Goal: Task Accomplishment & Management: Manage account settings

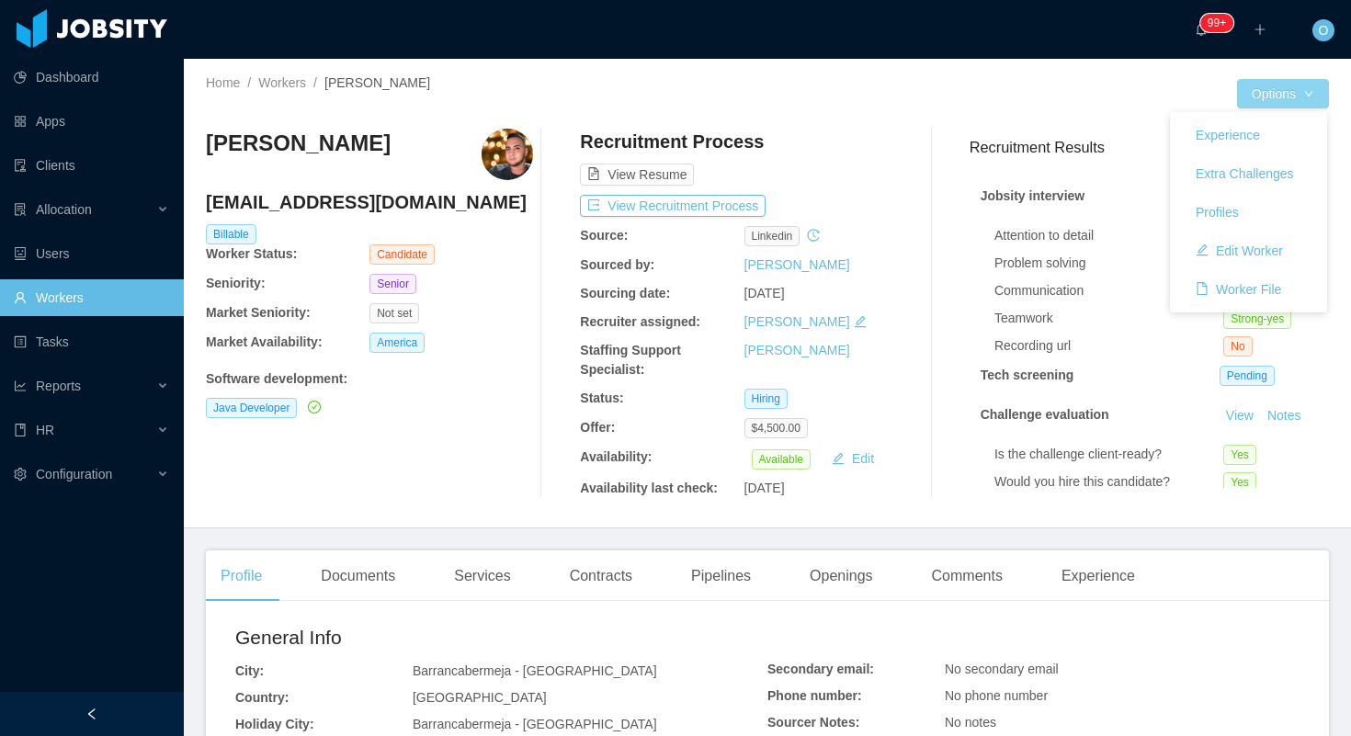
click at [1324, 98] on button "Options" at bounding box center [1283, 93] width 92 height 29
click at [1250, 249] on button "Edit Worker" at bounding box center [1239, 250] width 117 height 29
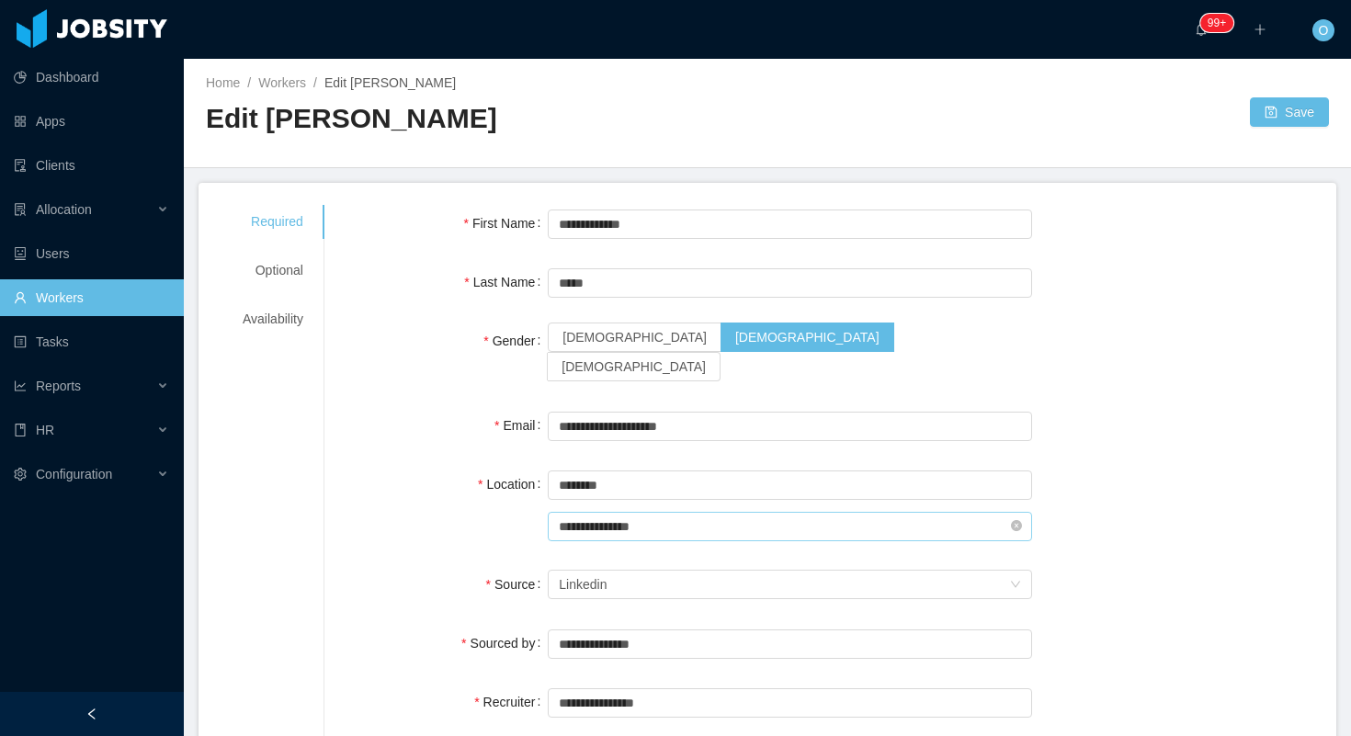
click at [684, 512] on input "**********" at bounding box center [790, 526] width 484 height 29
click at [1020, 520] on icon "icon: close-circle" at bounding box center [1016, 525] width 11 height 11
type input "*"
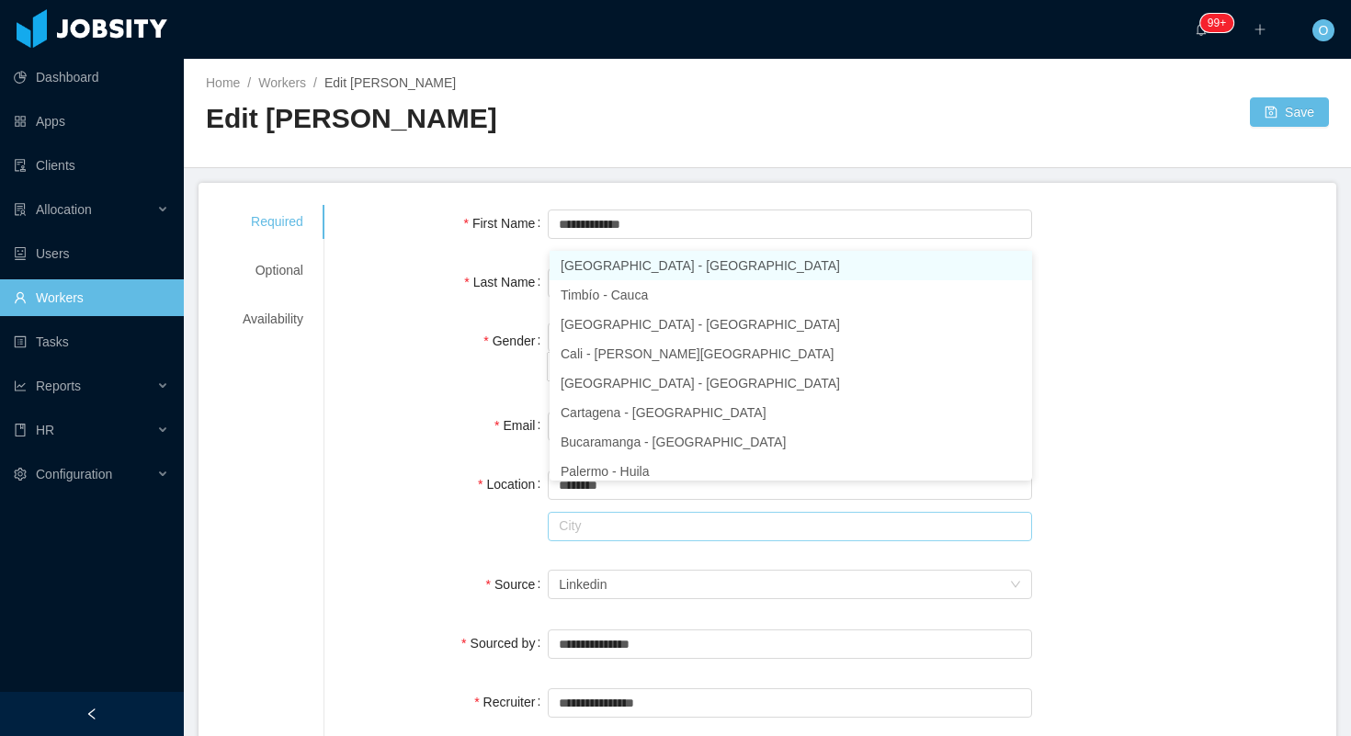
scroll to position [4, 0]
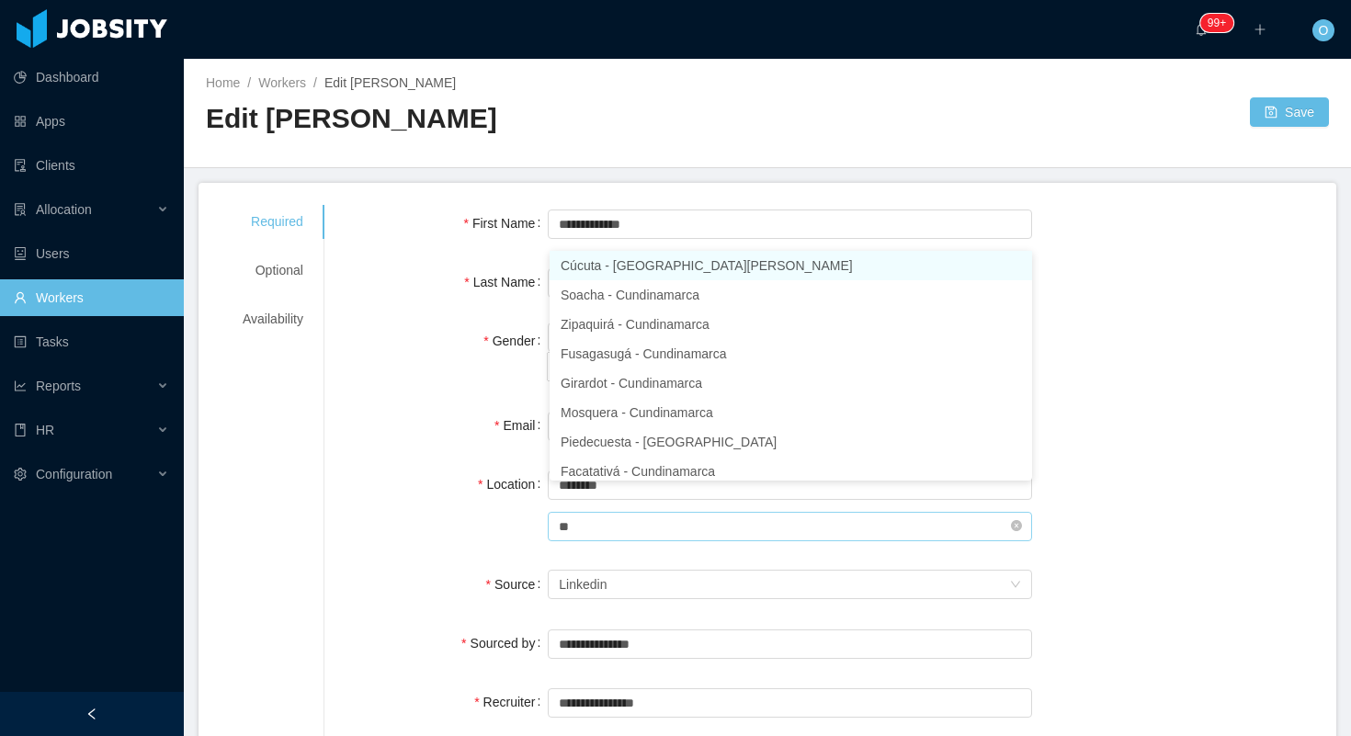
click at [858, 260] on li "Cúcuta - [GEOGRAPHIC_DATA][PERSON_NAME]" at bounding box center [791, 265] width 483 height 29
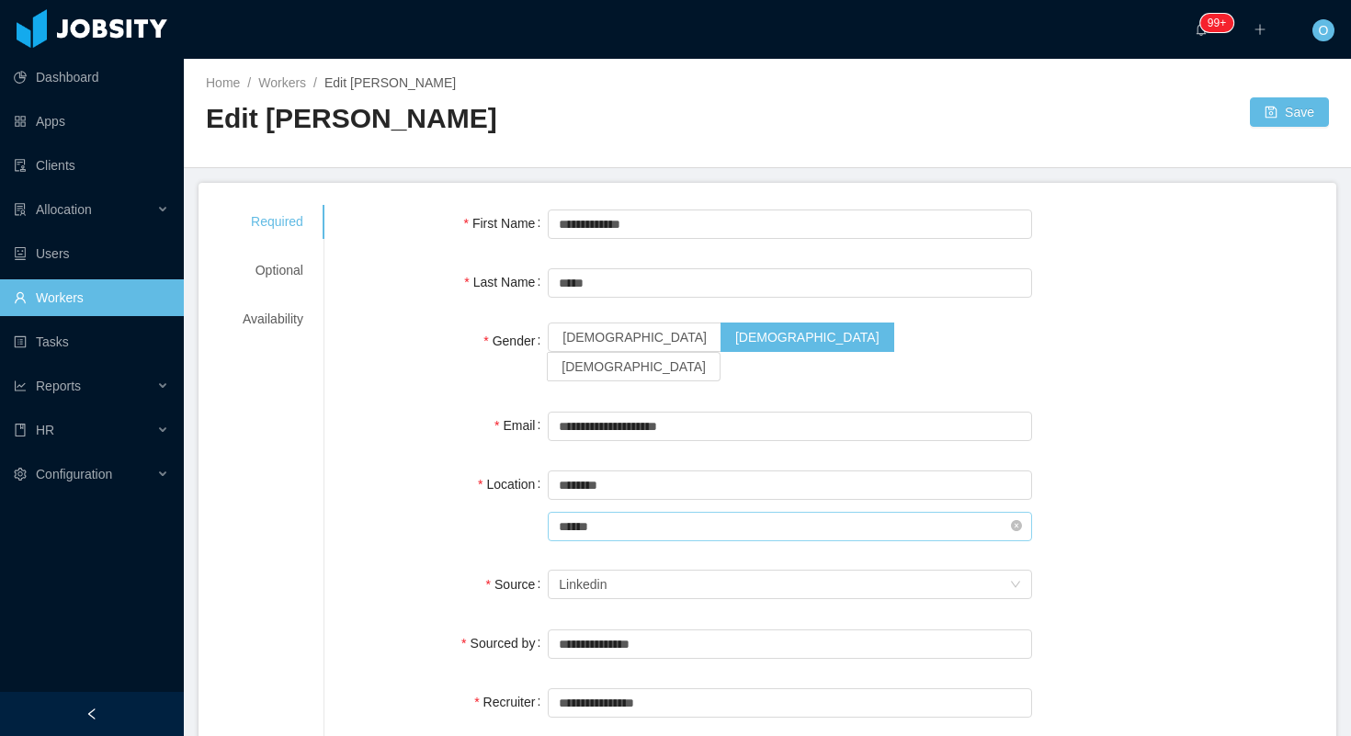
scroll to position [8, 0]
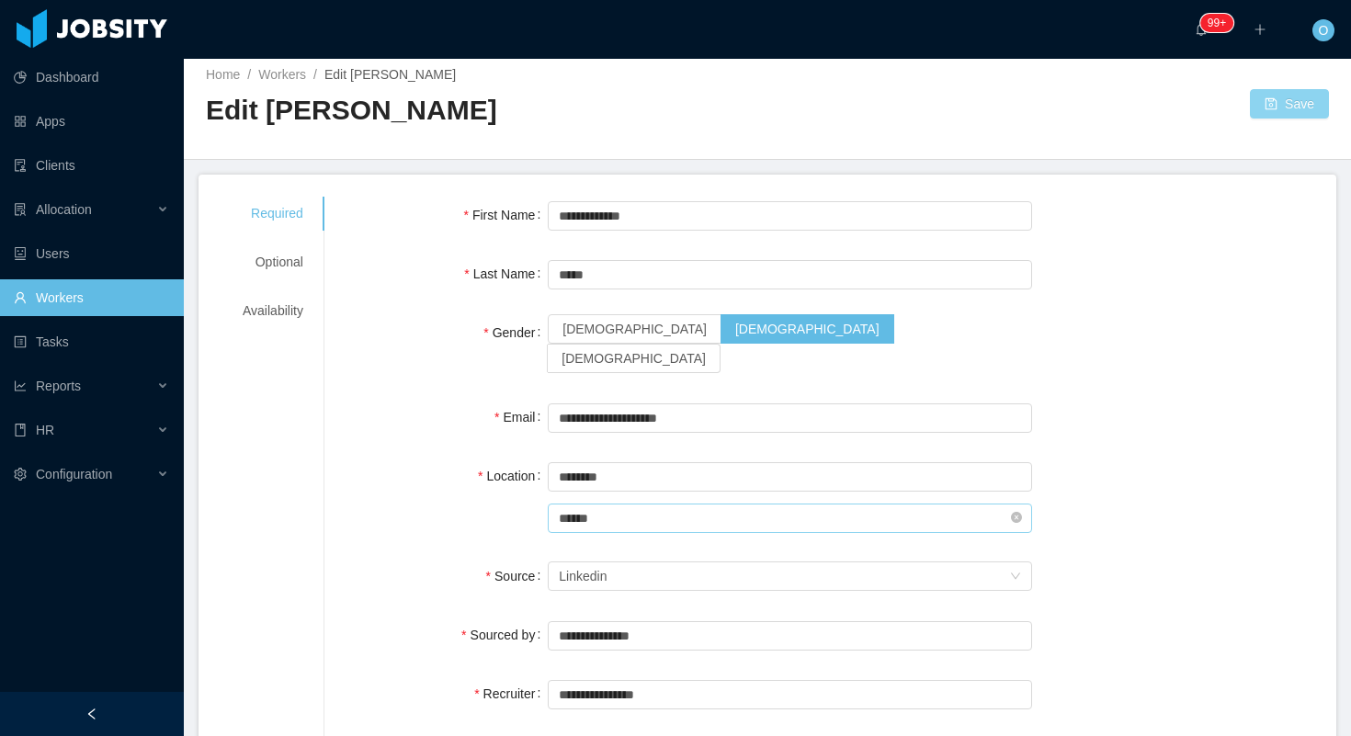
type input "******"
click at [1288, 100] on button "Save" at bounding box center [1289, 103] width 79 height 29
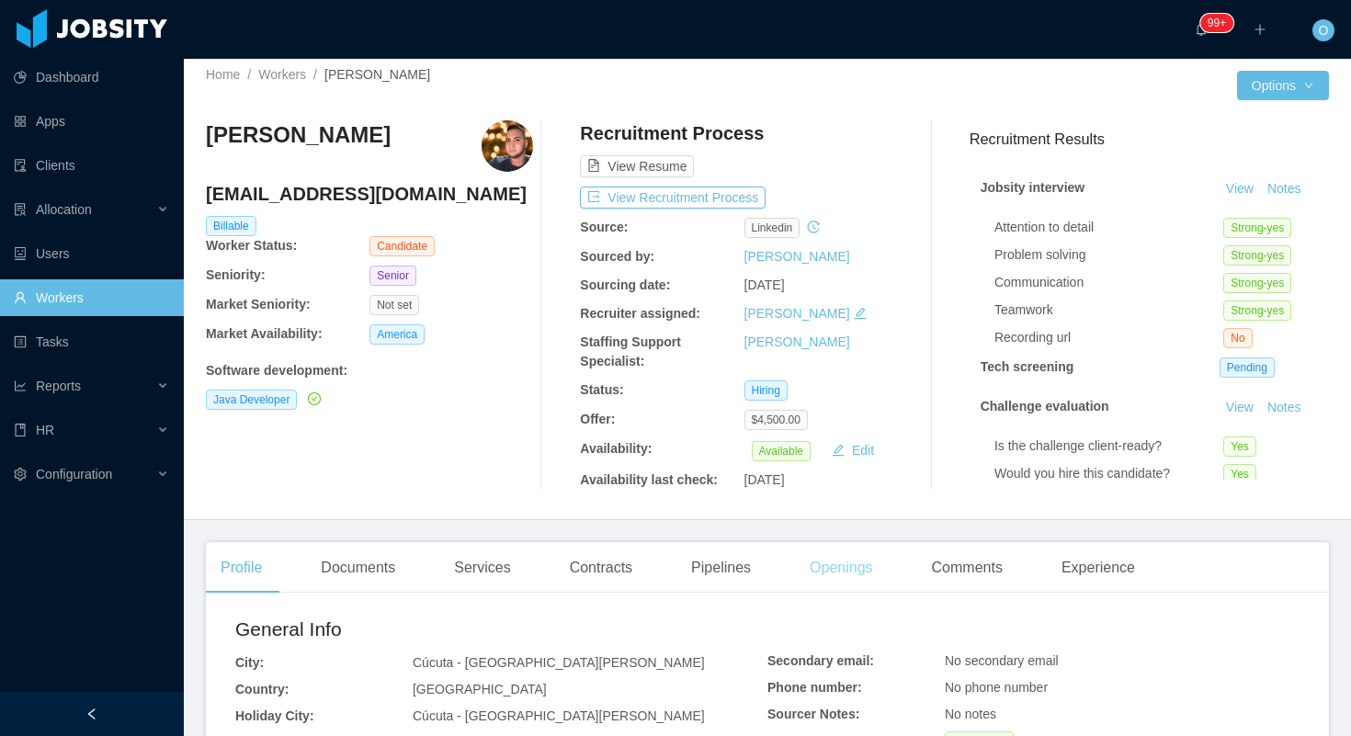
click at [856, 570] on div "Openings" at bounding box center [841, 567] width 93 height 51
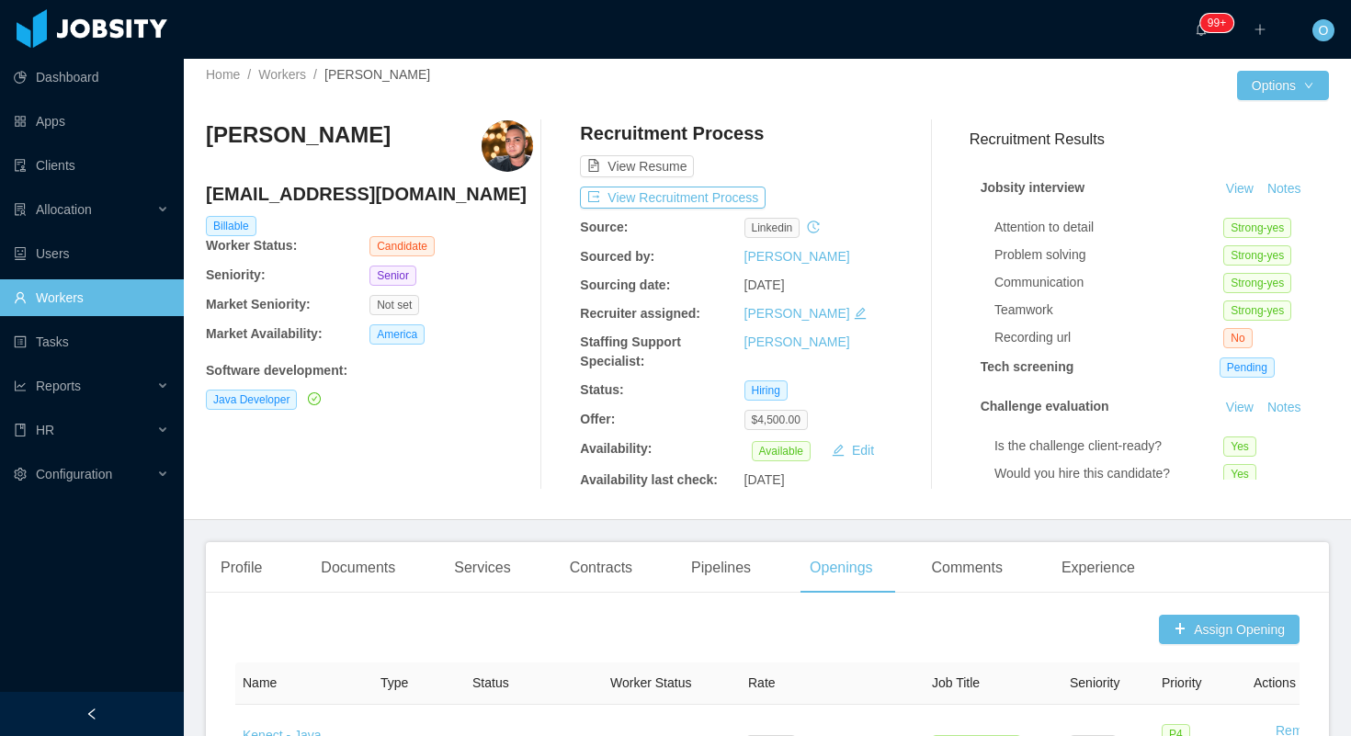
scroll to position [506, 0]
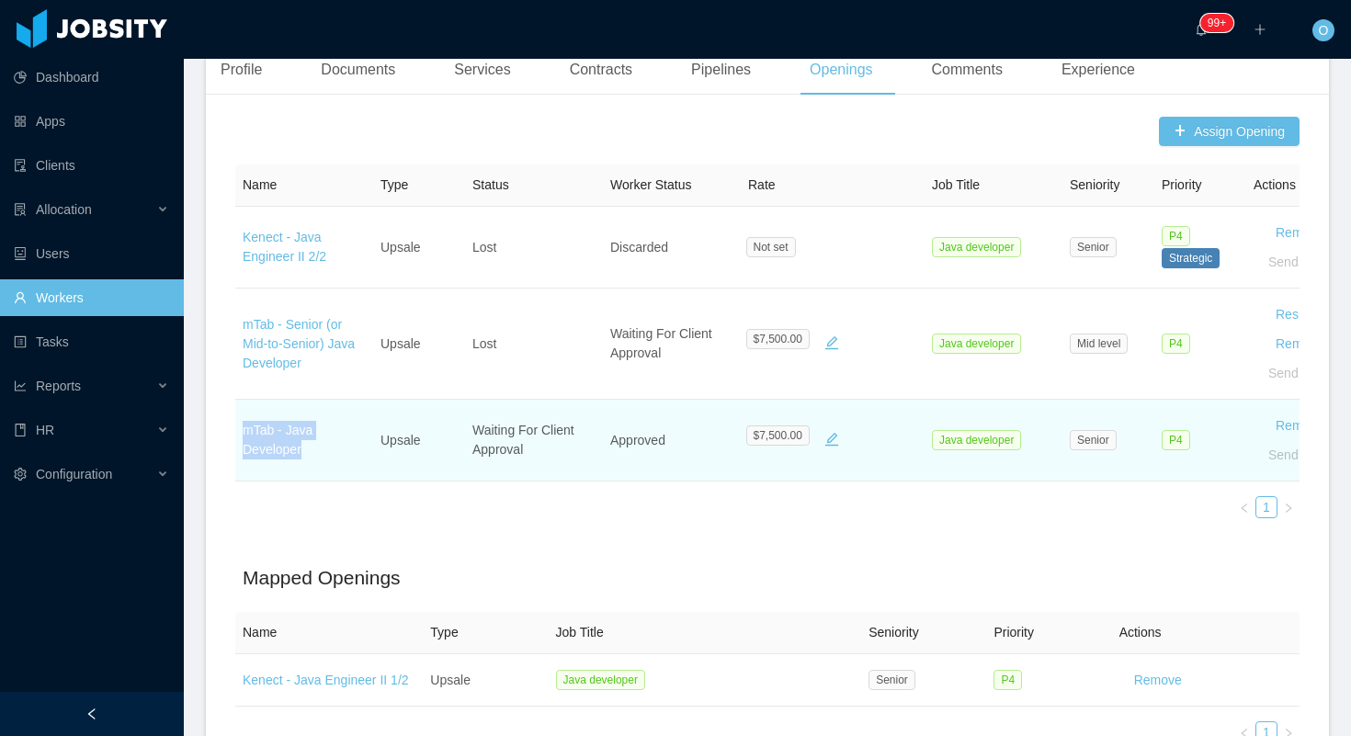
drag, startPoint x: 304, startPoint y: 450, endPoint x: 238, endPoint y: 433, distance: 68.4
click at [238, 433] on td "mTab - Java Developer" at bounding box center [304, 441] width 138 height 82
copy link "mTab - Java Developer"
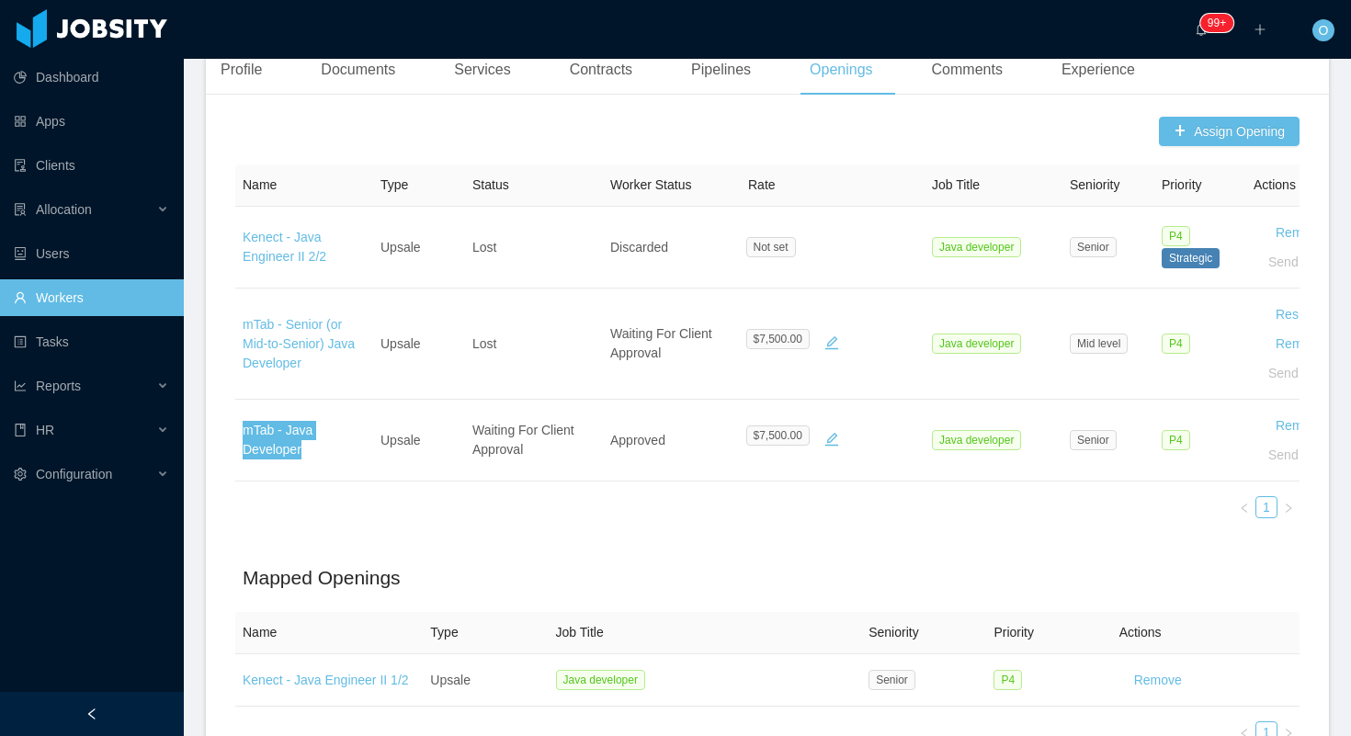
drag, startPoint x: 307, startPoint y: 428, endPoint x: 914, endPoint y: 18, distance: 732.2
click at [0, 0] on section "Dashboard Apps Clients Allocation Users Workers Tasks Reports HR Configuration …" at bounding box center [675, 368] width 1351 height 736
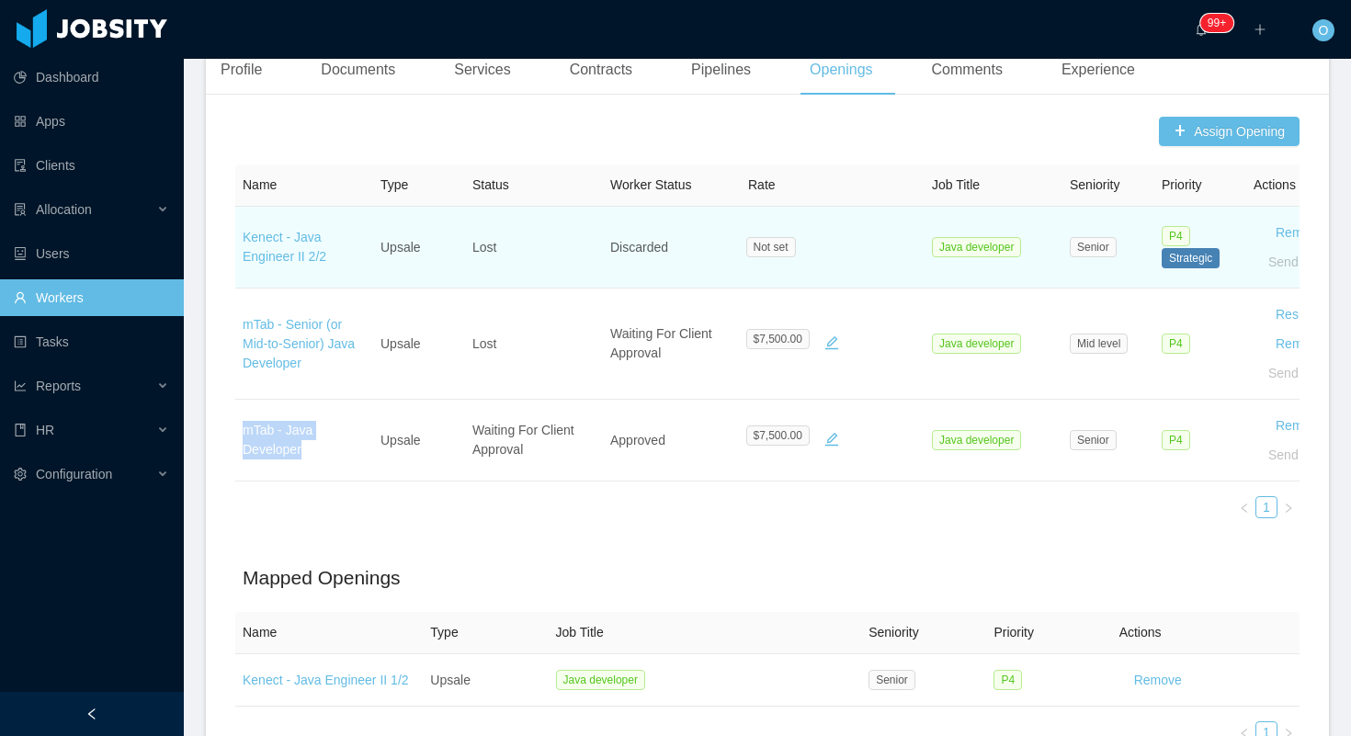
scroll to position [0, 0]
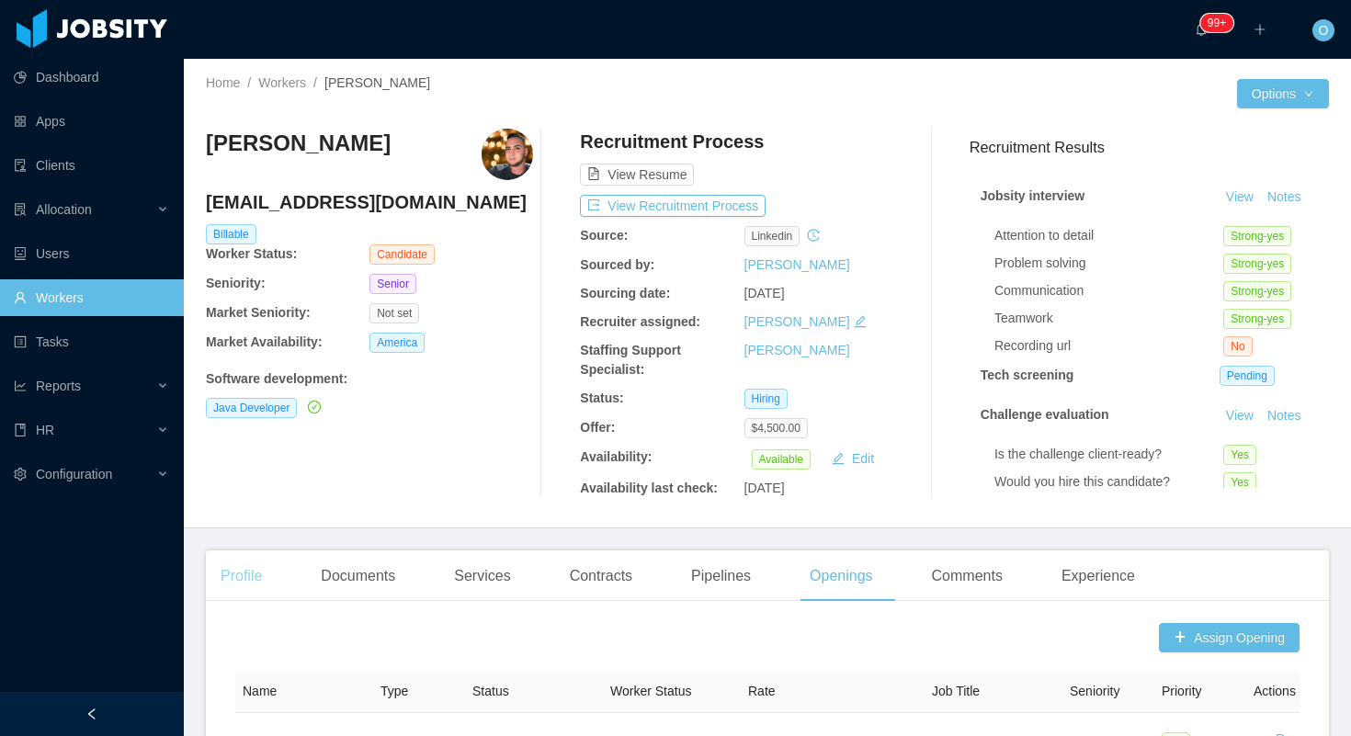
click at [242, 572] on div "Profile" at bounding box center [241, 576] width 71 height 51
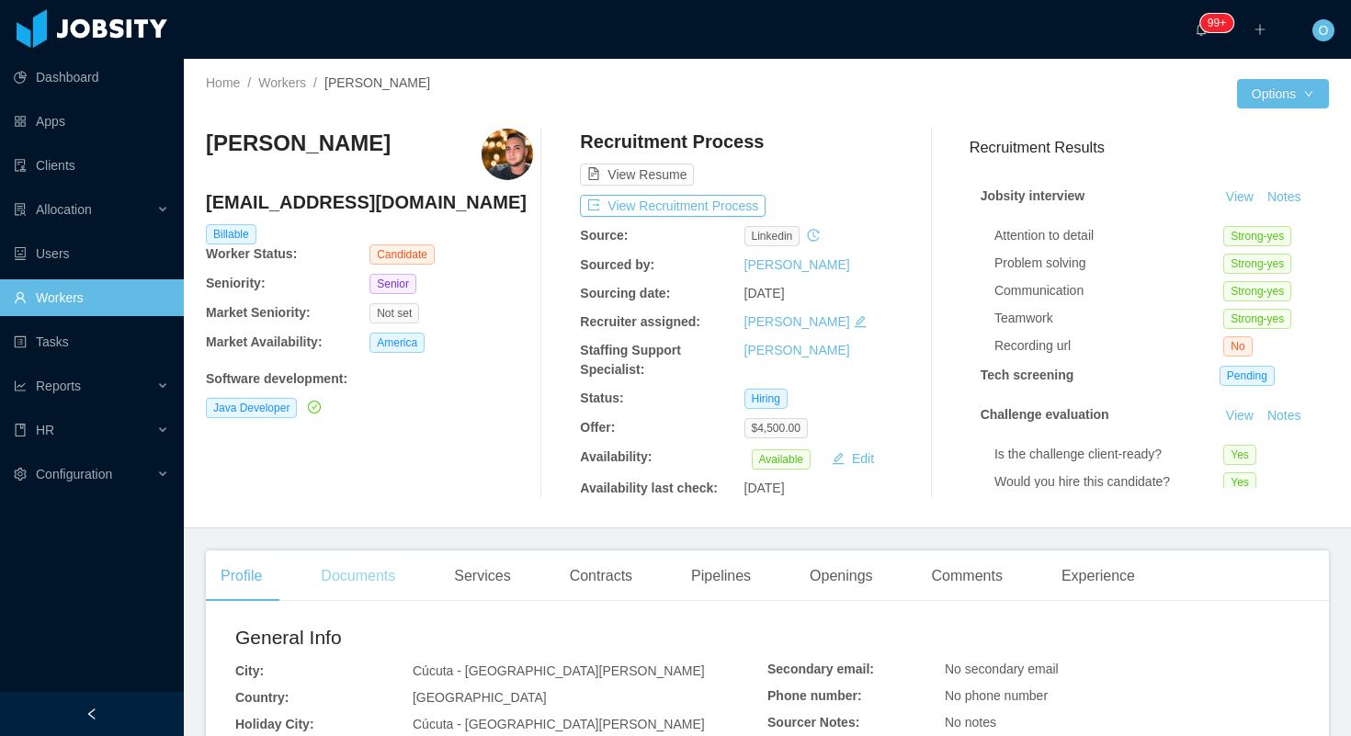
click at [362, 555] on div "Documents" at bounding box center [358, 576] width 104 height 51
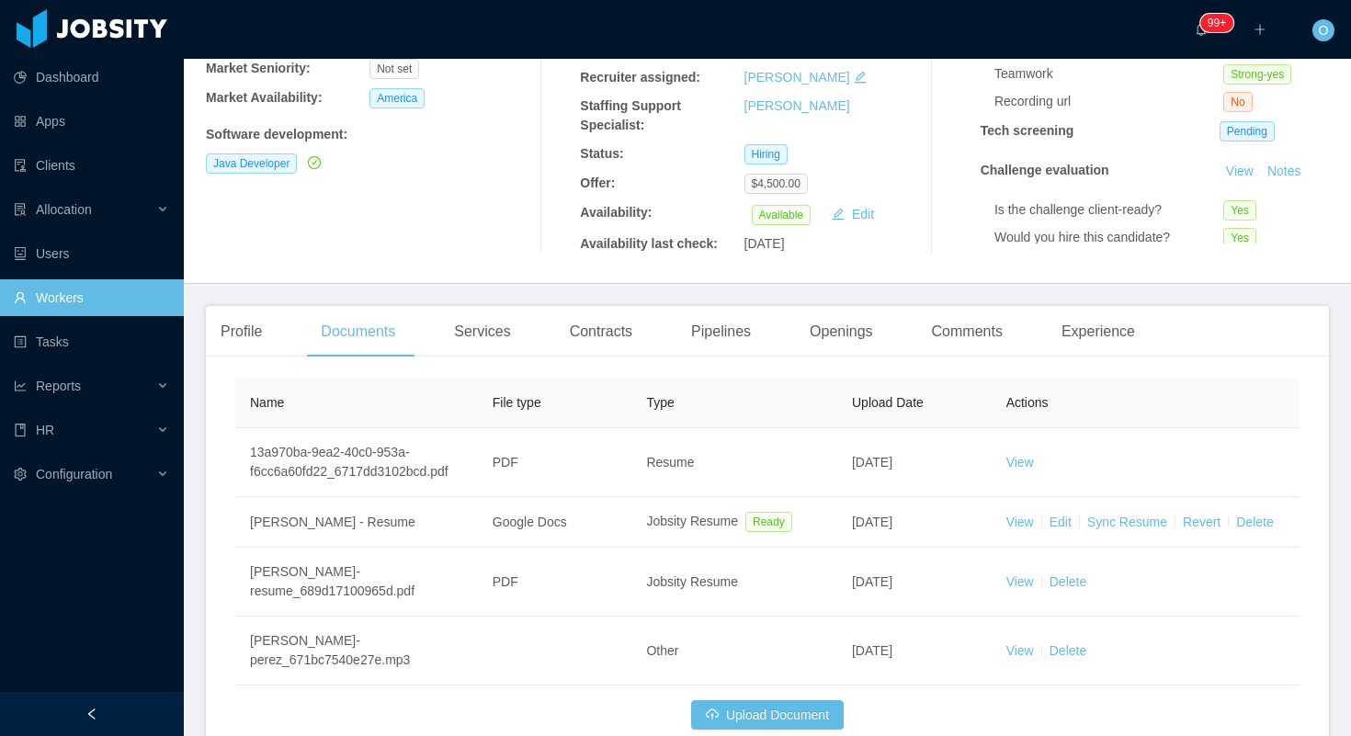
scroll to position [245, 0]
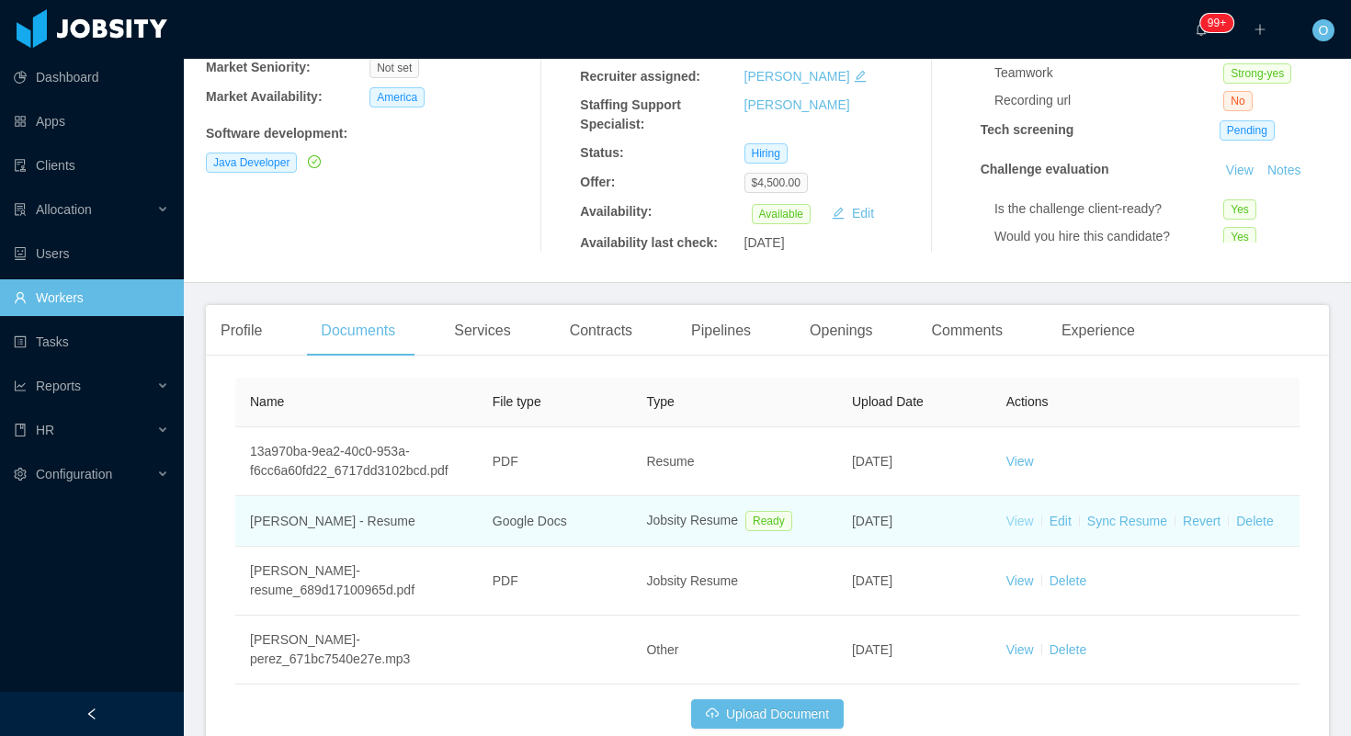
click at [1014, 529] on link "View" at bounding box center [1020, 521] width 28 height 15
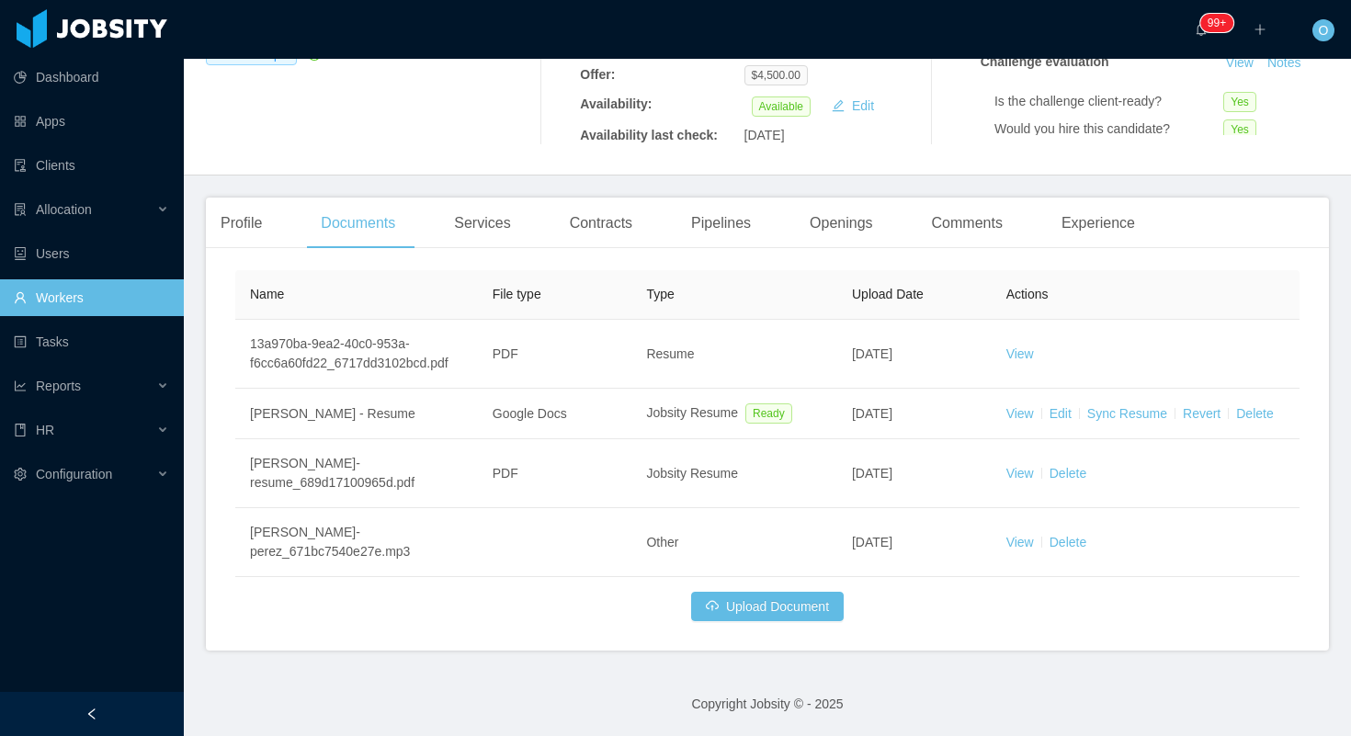
scroll to position [0, 0]
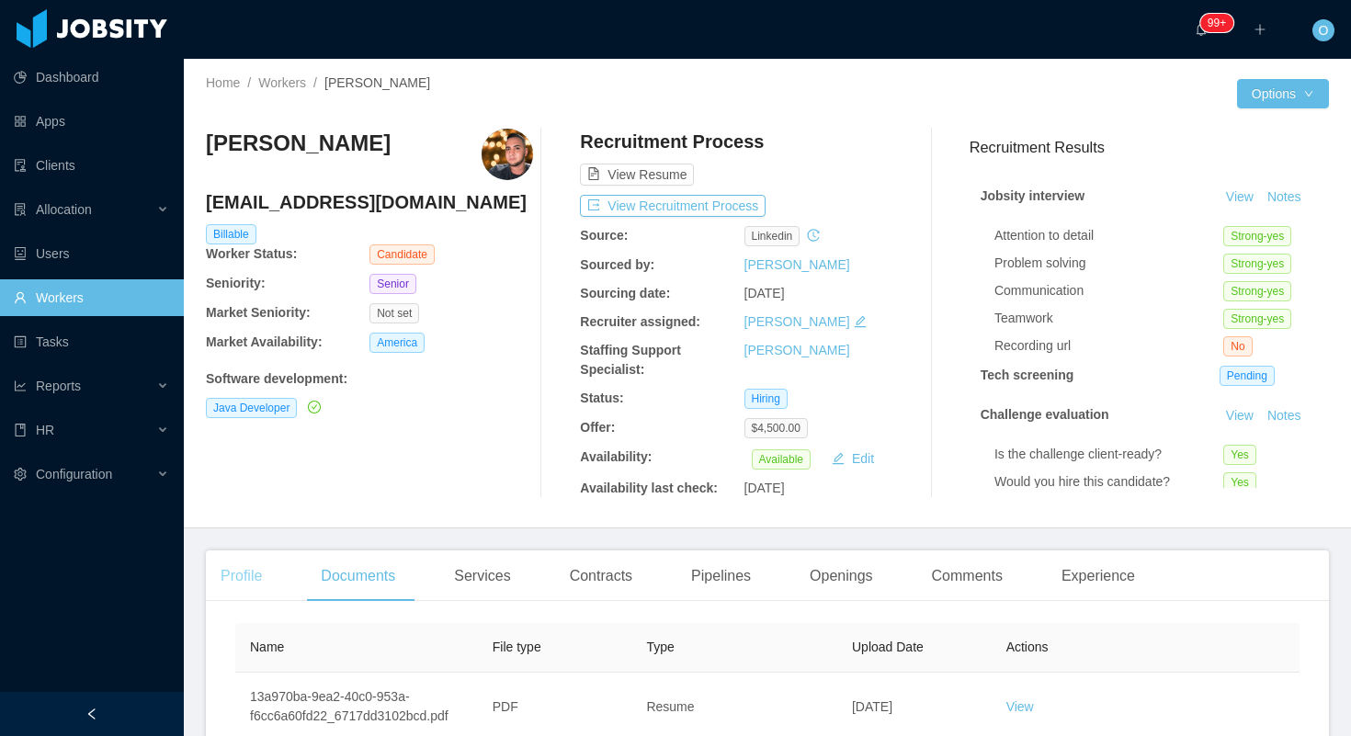
click at [237, 558] on div "Profile" at bounding box center [241, 576] width 71 height 51
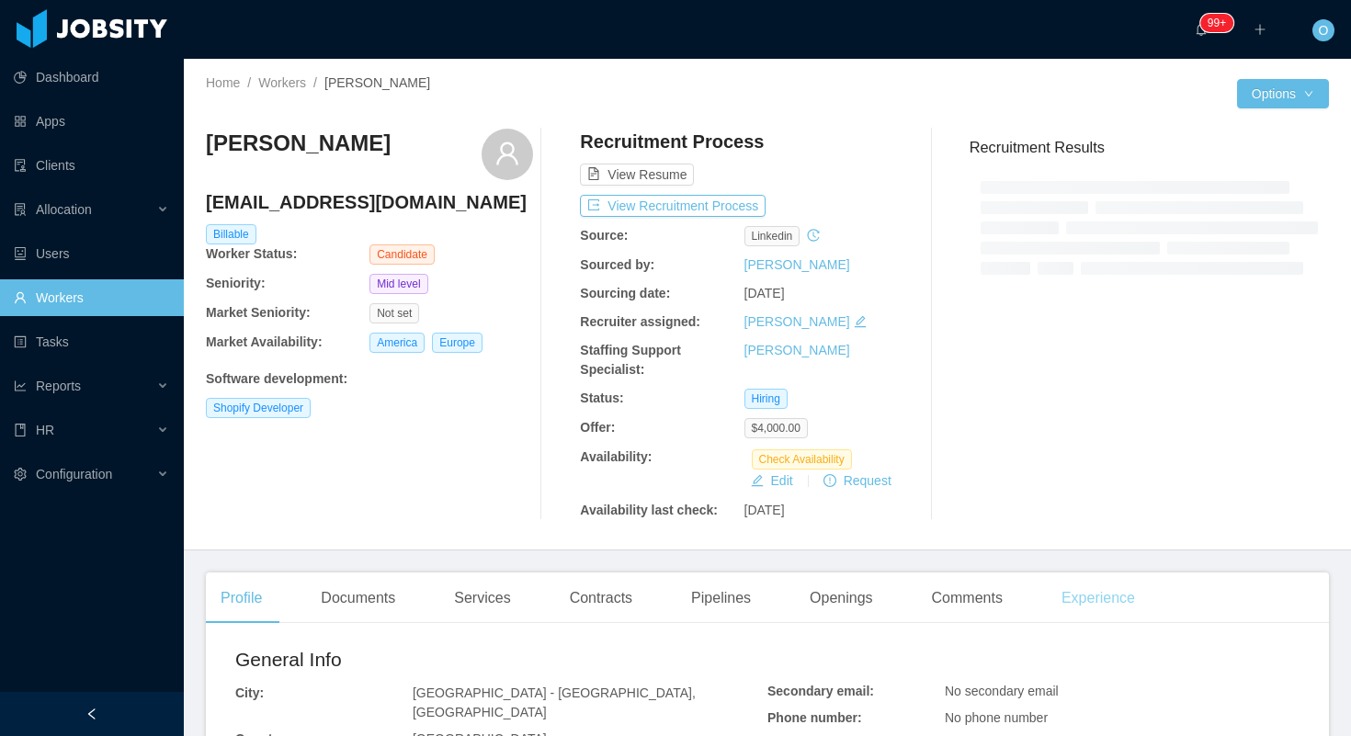
click at [1087, 587] on div "Experience" at bounding box center [1098, 598] width 103 height 51
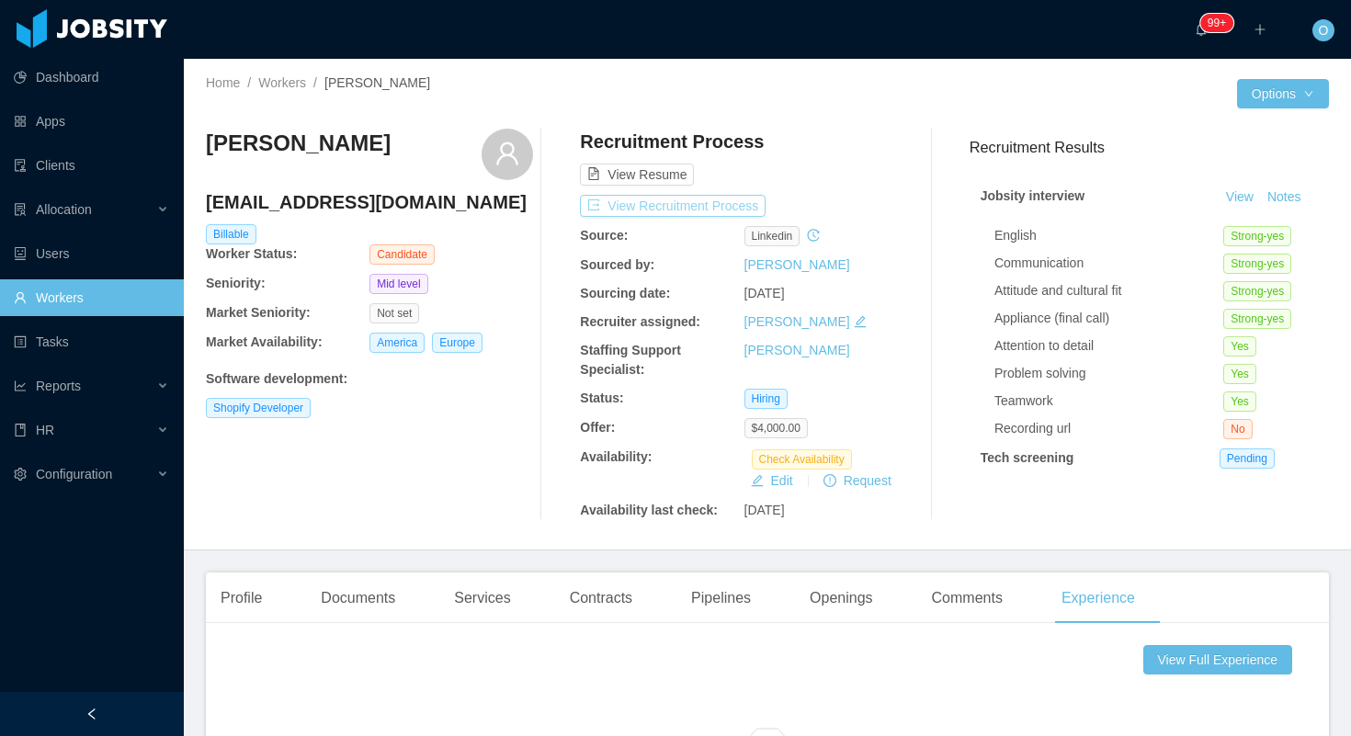
click at [711, 214] on button "View Recruitment Process" at bounding box center [673, 206] width 186 height 22
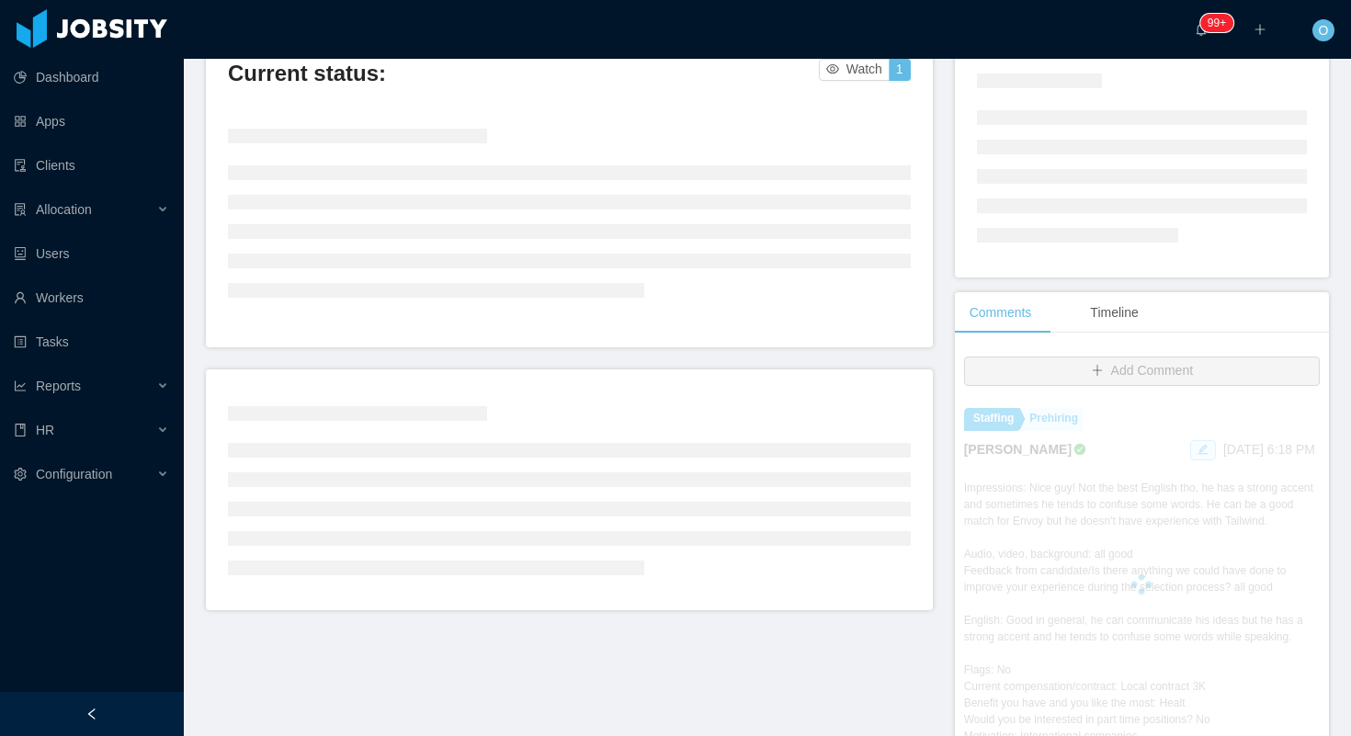
scroll to position [153, 0]
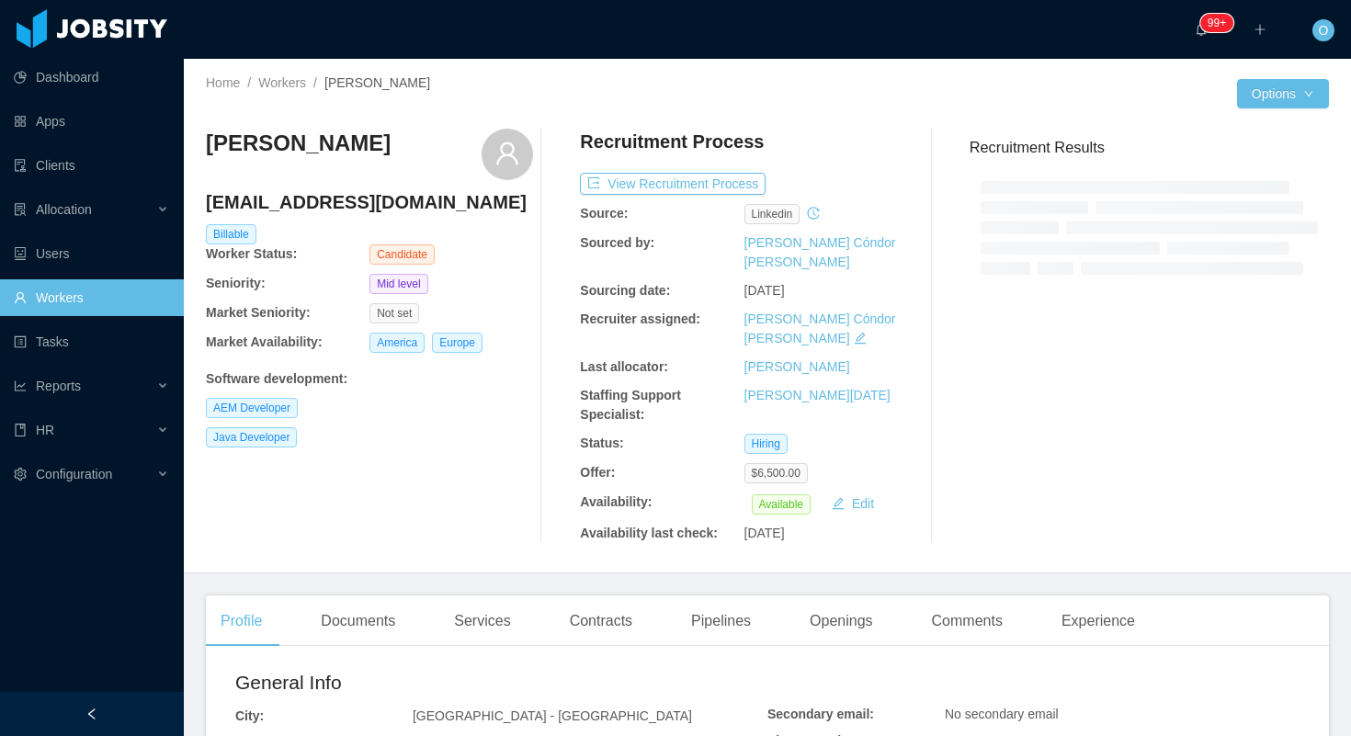
click at [318, 199] on h4 "marcotbpt@gmail.com" at bounding box center [369, 202] width 327 height 26
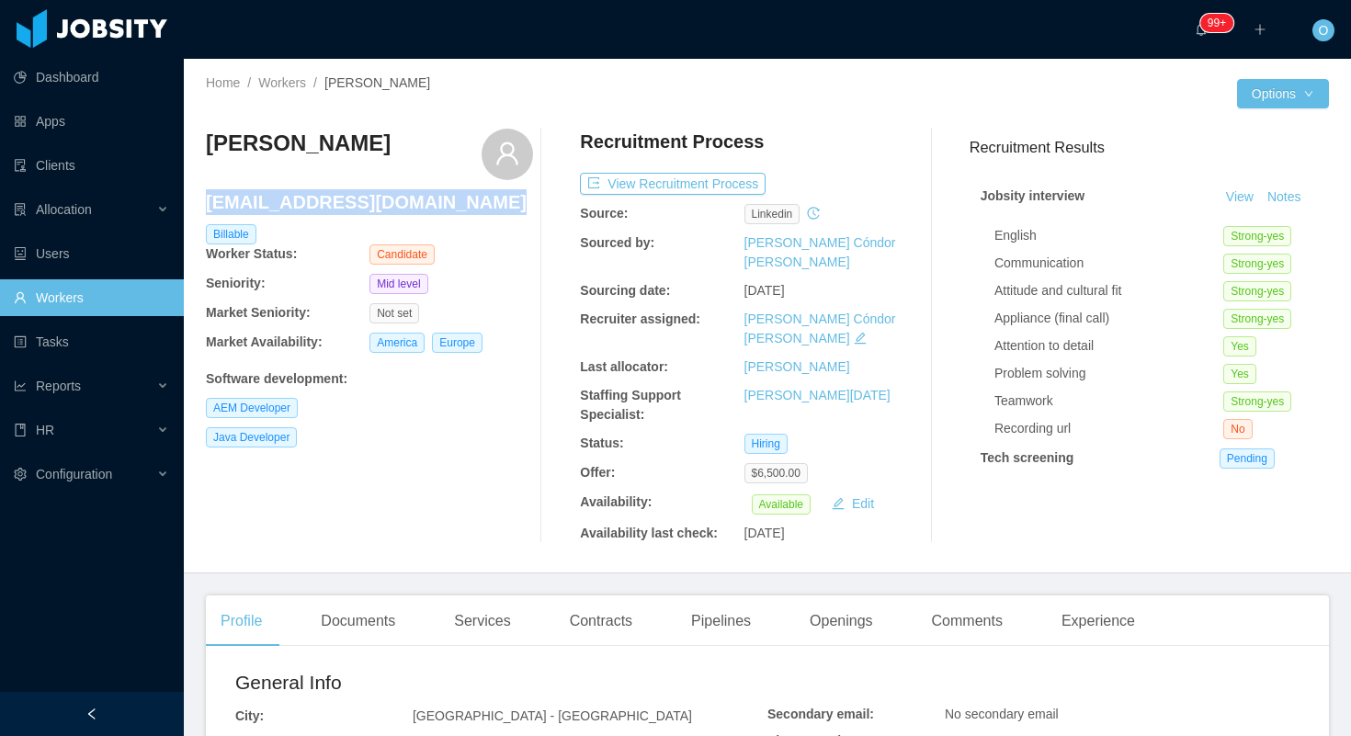
click at [318, 199] on h4 "marcotbpt@gmail.com" at bounding box center [369, 202] width 327 height 26
copy h4 "marcotbpt@gmail.com"
